Goal: Transaction & Acquisition: Download file/media

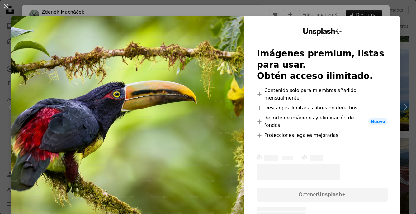
scroll to position [10, 0]
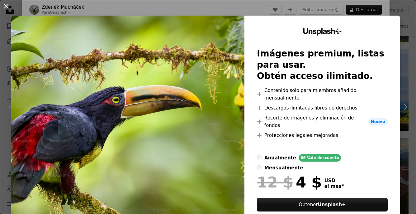
click at [6, 7] on button "An X shape" at bounding box center [5, 5] width 7 height 7
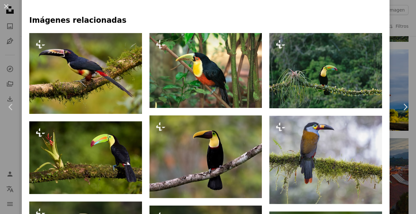
scroll to position [422, 0]
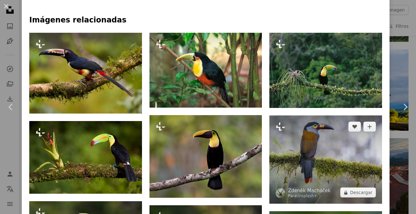
click at [302, 151] on img at bounding box center [326, 159] width 113 height 89
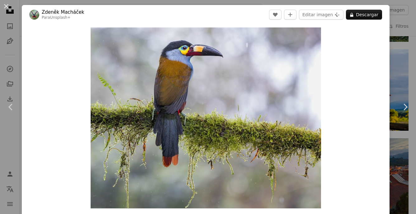
click at [400, 45] on div "An X shape Chevron left Chevron right [PERSON_NAME] Para Unsplash+ A heart A pl…" at bounding box center [208, 107] width 416 height 214
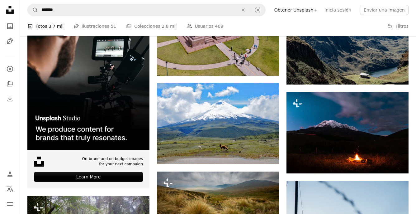
scroll to position [1148, 0]
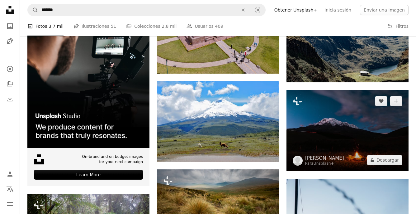
click at [337, 125] on img at bounding box center [348, 130] width 122 height 81
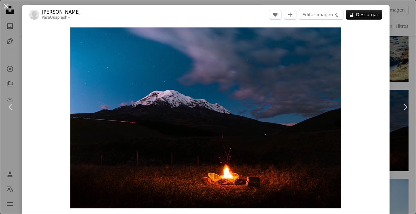
click at [5, 7] on button "An X shape" at bounding box center [5, 5] width 7 height 7
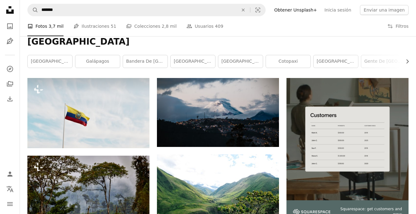
scroll to position [71, 0]
